Goal: Task Accomplishment & Management: Manage account settings

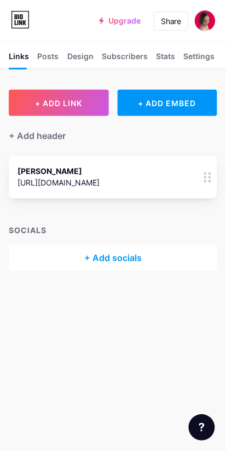
click at [134, 258] on div "+ Add socials" at bounding box center [113, 258] width 209 height 26
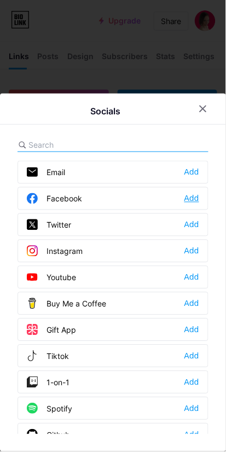
click at [188, 199] on div "Add" at bounding box center [192, 198] width 15 height 11
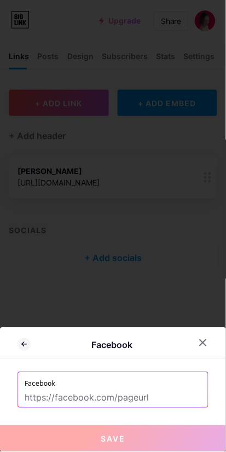
click at [138, 395] on input "text" at bounding box center [113, 398] width 177 height 19
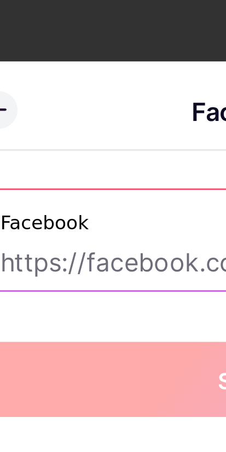
click at [66, 367] on div "Facebook Facebook Save" at bounding box center [113, 390] width 226 height 124
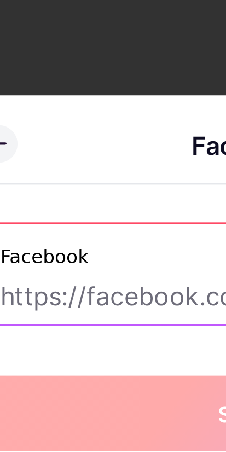
click at [69, 394] on input "text" at bounding box center [113, 398] width 177 height 19
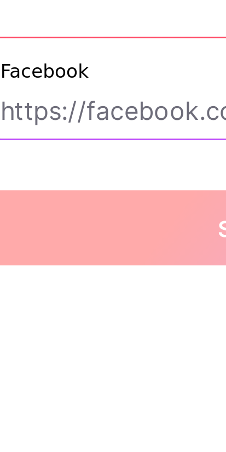
paste input "Hi my friend 😊Please type: https://lnk.bio/janinesdigitaldynamics into your bro…"
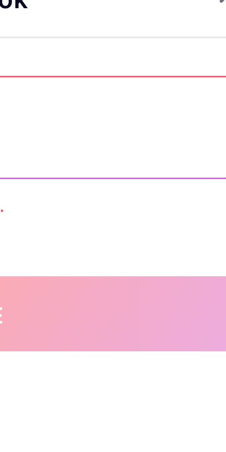
type input "Hi"
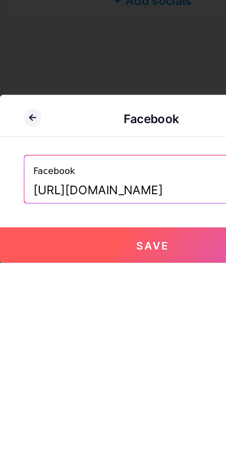
type input "[URL][DOMAIN_NAME]"
click at [116, 440] on span "Save" at bounding box center [113, 439] width 25 height 9
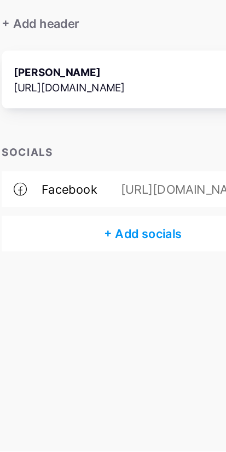
click at [84, 177] on div "[URL][DOMAIN_NAME]" at bounding box center [59, 182] width 82 height 11
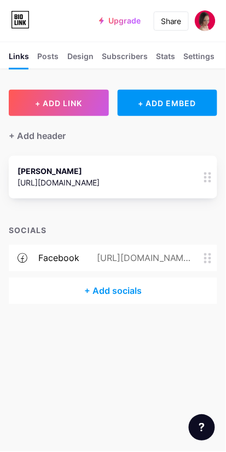
click at [140, 299] on div "+ Add socials" at bounding box center [113, 291] width 209 height 26
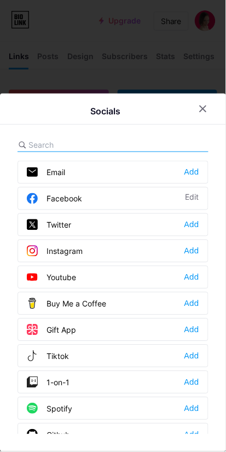
click at [112, 356] on div "Tiktok Add" at bounding box center [113, 356] width 191 height 23
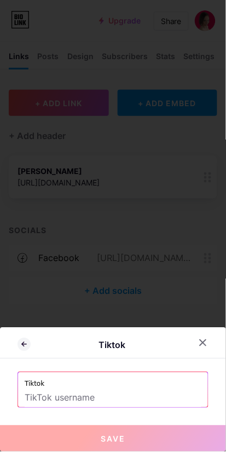
click at [101, 393] on input "text" at bounding box center [113, 398] width 177 height 19
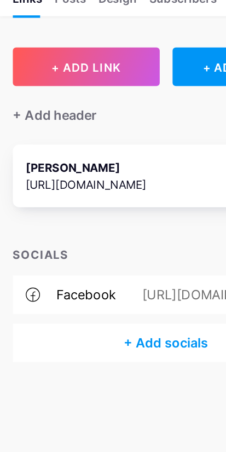
click at [122, 292] on div "+ Add socials" at bounding box center [113, 291] width 209 height 26
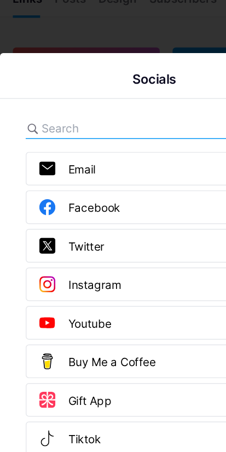
click at [96, 353] on div "Tiktok Add" at bounding box center [113, 356] width 191 height 23
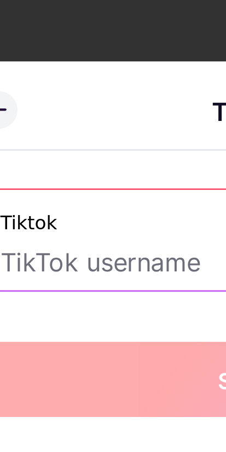
paste input "tiktok.com/@janinesdigitaldynamics"
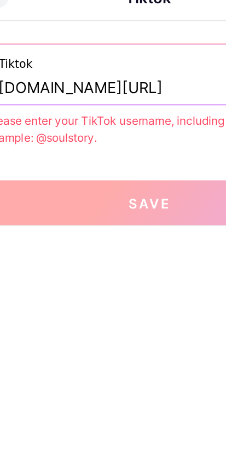
click at [66, 372] on input "tiktok.com/@janinesdigitaldynamics" at bounding box center [113, 372] width 177 height 19
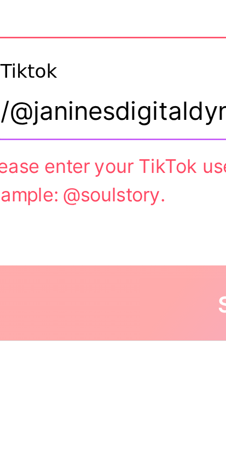
click at [30, 375] on input "/@janinesdigitaldynamics" at bounding box center [113, 372] width 177 height 19
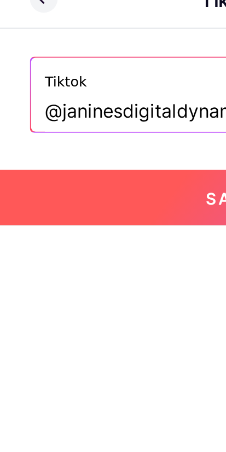
click at [79, 442] on button "Save" at bounding box center [113, 439] width 226 height 26
type input "https://tiktok.com/@janinesdigitaldynamics"
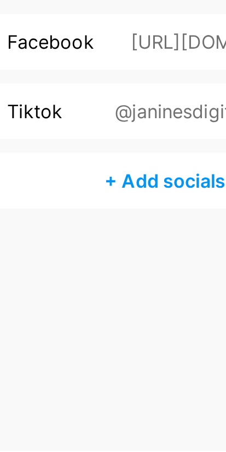
click at [112, 320] on div "+ Add socials" at bounding box center [113, 324] width 209 height 26
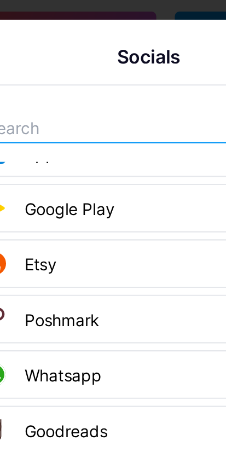
scroll to position [855, 0]
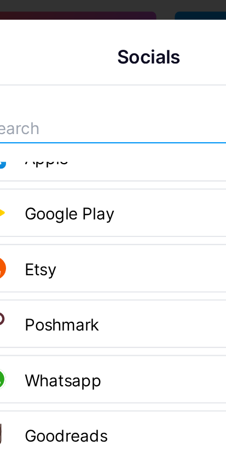
click at [75, 143] on input "text" at bounding box center [88, 144] width 121 height 11
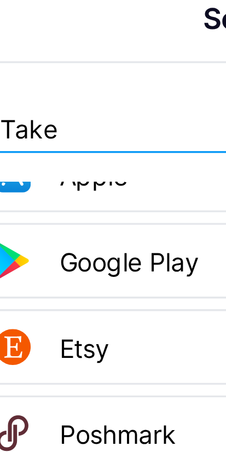
scroll to position [0, 0]
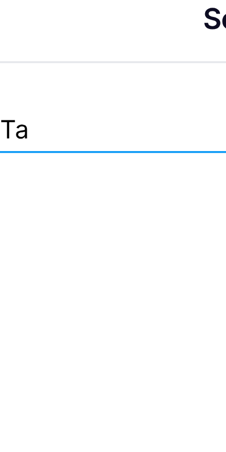
type input "T"
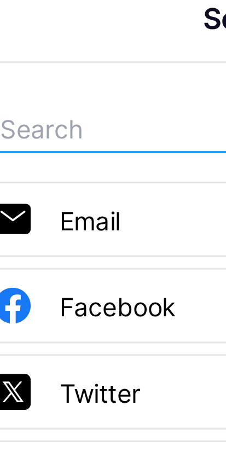
click at [59, 145] on input "text" at bounding box center [88, 144] width 121 height 11
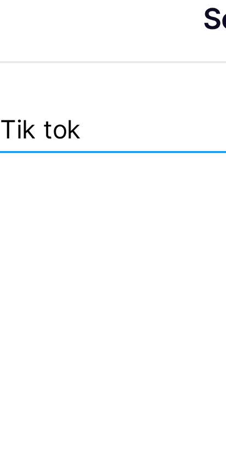
type input "Tik tok"
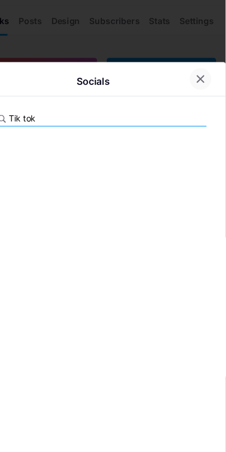
click at [200, 108] on icon at bounding box center [203, 109] width 9 height 9
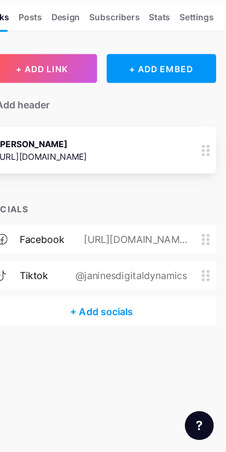
click at [158, 247] on div "facebook https://www.facebook.com/share/1BLCymattt/" at bounding box center [113, 258] width 209 height 26
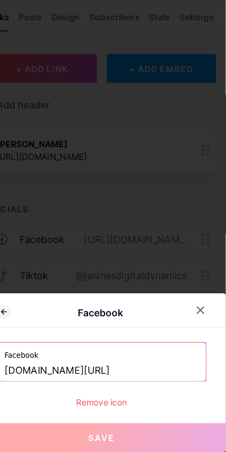
click at [186, 264] on div at bounding box center [113, 226] width 226 height 452
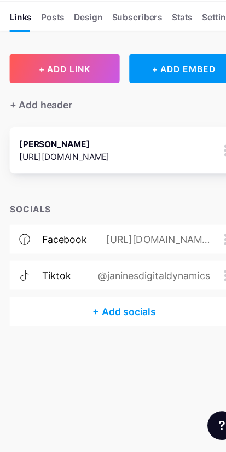
click at [139, 326] on div "+ Add socials" at bounding box center [113, 324] width 209 height 26
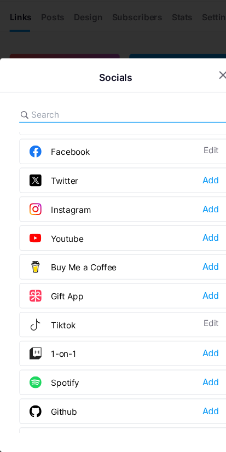
scroll to position [15, 0]
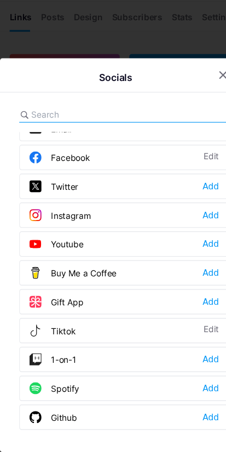
click at [91, 181] on div "Facebook Edit" at bounding box center [113, 183] width 191 height 23
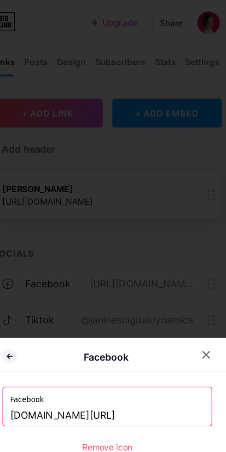
scroll to position [0, 0]
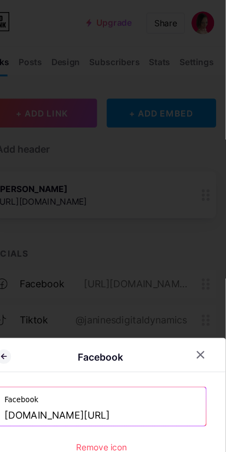
click at [163, 376] on input "www.facebook.com/share/1BLCymattt/" at bounding box center [113, 378] width 177 height 19
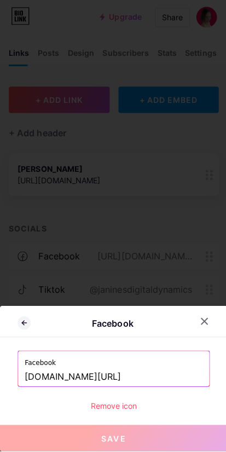
click at [143, 187] on div at bounding box center [113, 226] width 226 height 452
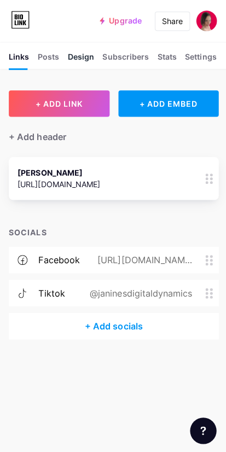
click at [86, 54] on div "Design" at bounding box center [80, 59] width 26 height 18
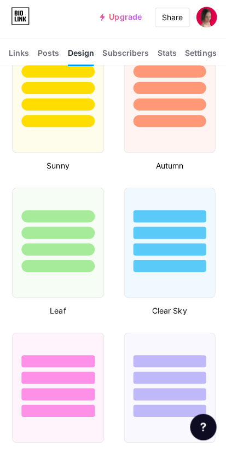
scroll to position [1312, 0]
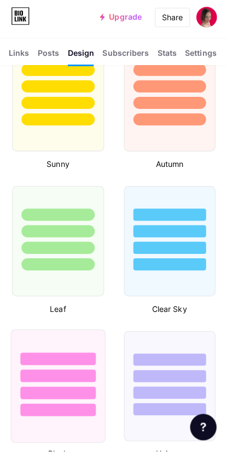
click at [102, 399] on div at bounding box center [57, 375] width 93 height 86
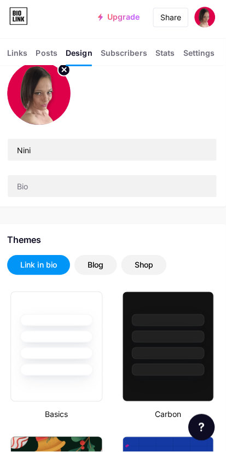
scroll to position [55, 0]
click at [61, 274] on div "Link in bio" at bounding box center [40, 267] width 62 height 20
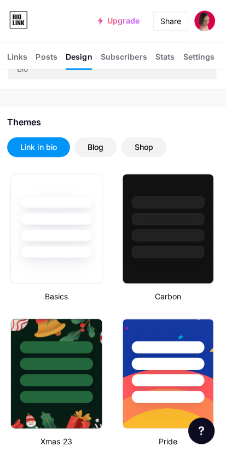
scroll to position [0, 0]
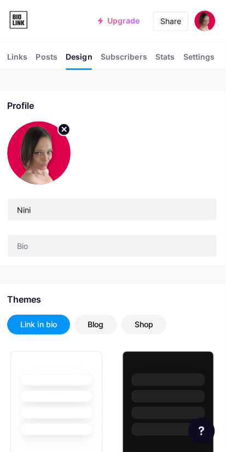
click at [52, 323] on div "Link in bio" at bounding box center [40, 322] width 36 height 11
click at [108, 327] on div "Blog" at bounding box center [97, 323] width 42 height 20
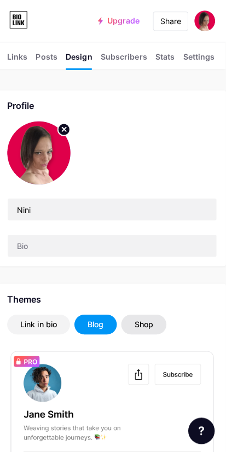
click at [157, 325] on div "Shop" at bounding box center [144, 323] width 45 height 20
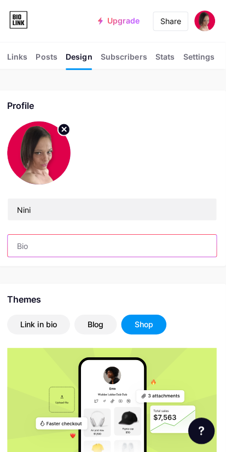
click at [94, 243] on input "text" at bounding box center [113, 244] width 208 height 22
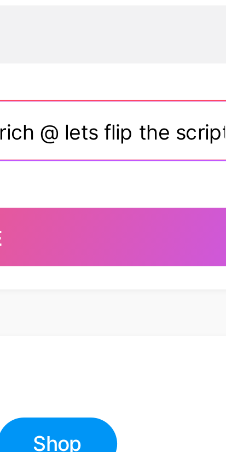
scroll to position [0, 27]
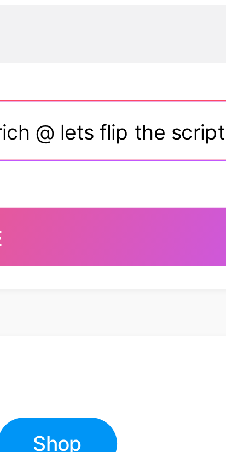
click at [142, 244] on input "You pay the Subscriptions that get rich @ lets flip the script" at bounding box center [113, 244] width 208 height 22
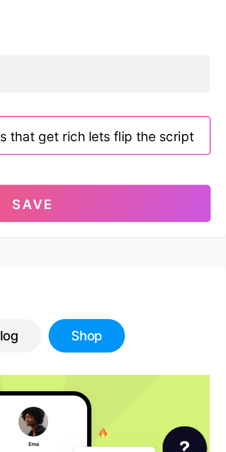
scroll to position [0, 0]
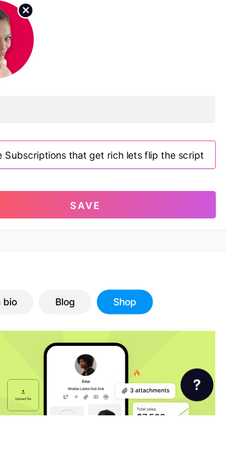
click at [207, 245] on input "You pay the Subscriptions that get rich lets flip the script" at bounding box center [113, 244] width 208 height 22
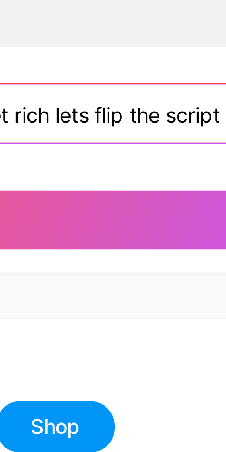
scroll to position [0, 25]
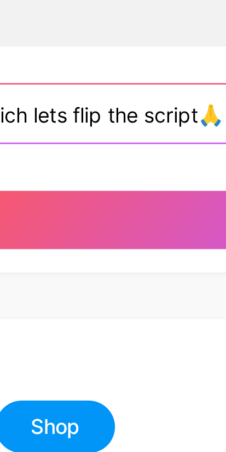
type input "You pay the Subscriptions that get rich lets flip the script🙏"
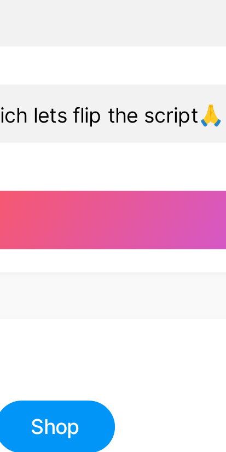
click at [176, 279] on button "Save" at bounding box center [113, 284] width 209 height 22
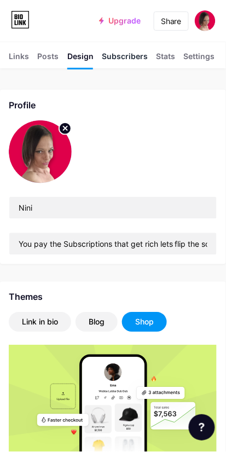
click at [132, 54] on div "Subscribers NEW" at bounding box center [125, 59] width 46 height 18
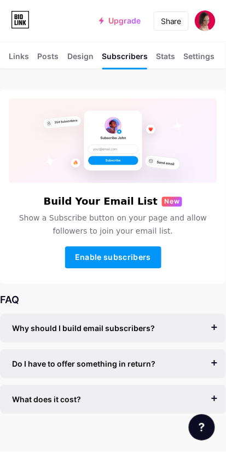
click at [130, 396] on div "What does it cost?" at bounding box center [113, 399] width 202 height 11
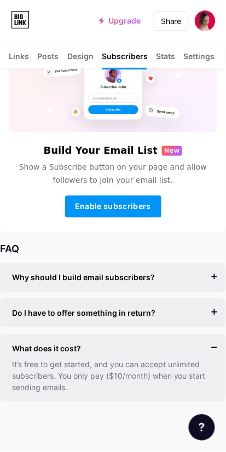
scroll to position [52, 0]
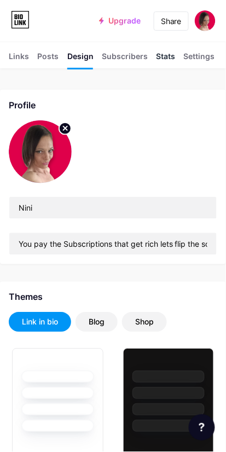
click at [162, 54] on div "Stats" at bounding box center [166, 59] width 19 height 18
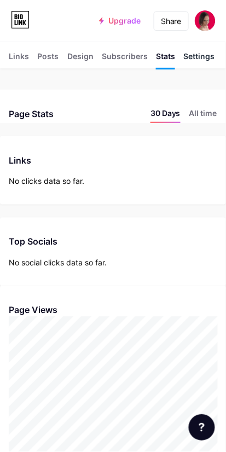
click at [199, 54] on div "Settings" at bounding box center [199, 59] width 31 height 18
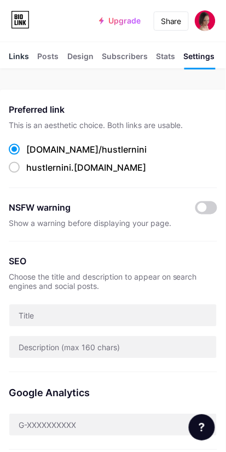
click at [20, 54] on div "Links" at bounding box center [19, 59] width 20 height 18
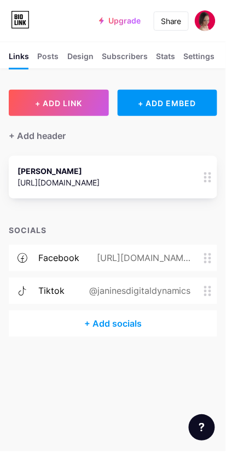
click at [153, 257] on div "[URL][DOMAIN_NAME]" at bounding box center [141, 258] width 125 height 13
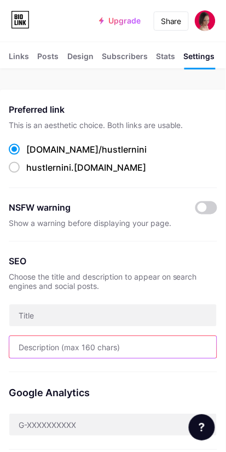
click at [108, 350] on input "text" at bounding box center [113, 348] width 208 height 22
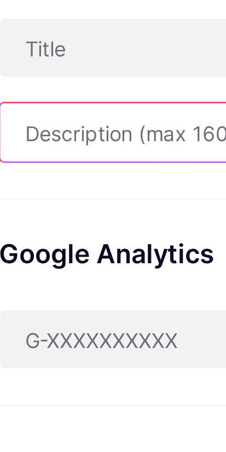
type input "J"
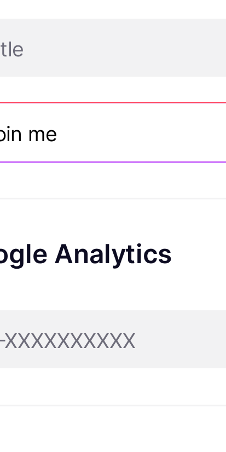
type input "Join"
